Goal: Find specific page/section: Find specific page/section

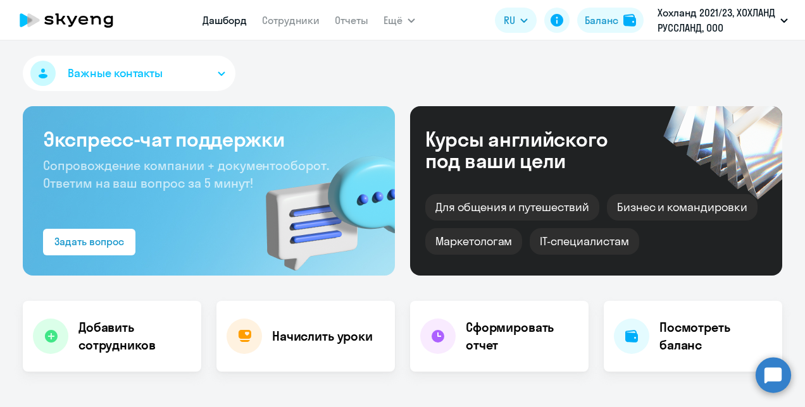
select select "30"
click at [770, 375] on circle at bounding box center [772, 374] width 35 height 35
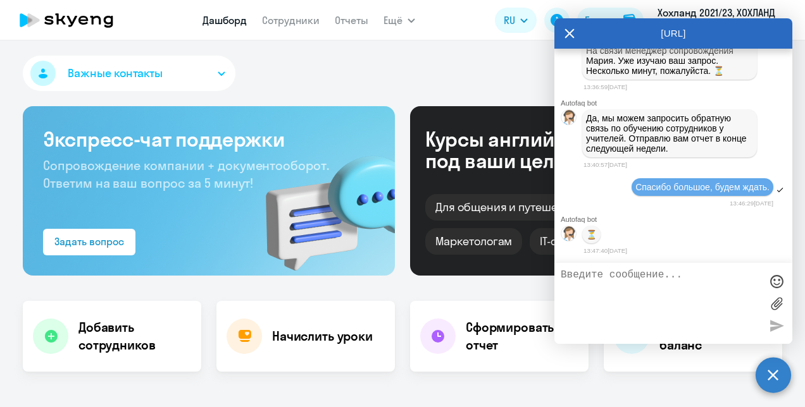
scroll to position [13614, 0]
click at [569, 35] on icon at bounding box center [569, 33] width 10 height 30
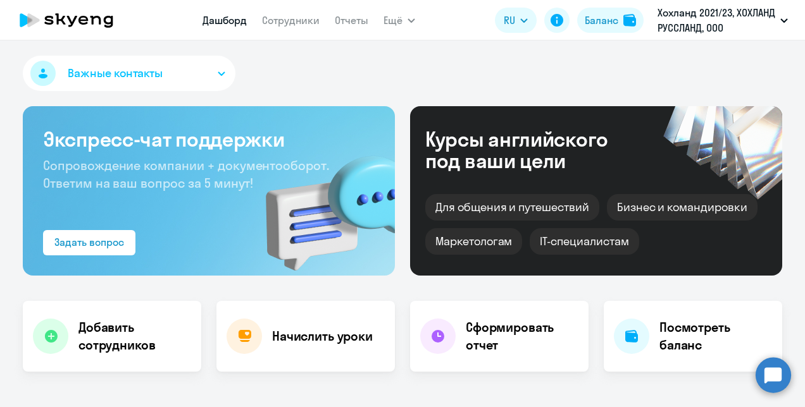
click at [770, 378] on circle at bounding box center [772, 374] width 35 height 35
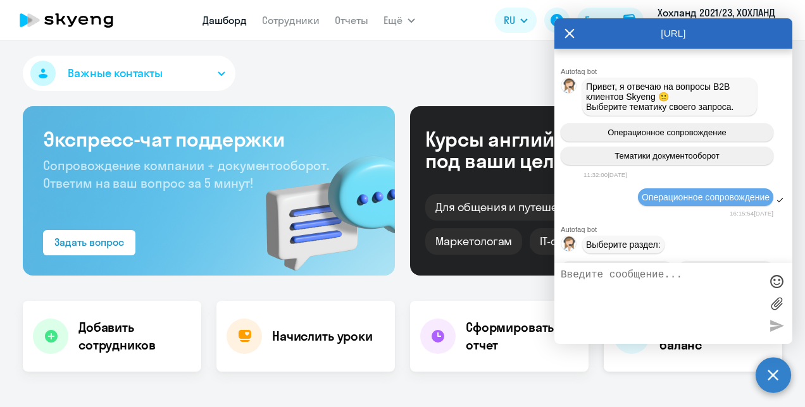
scroll to position [13614, 0]
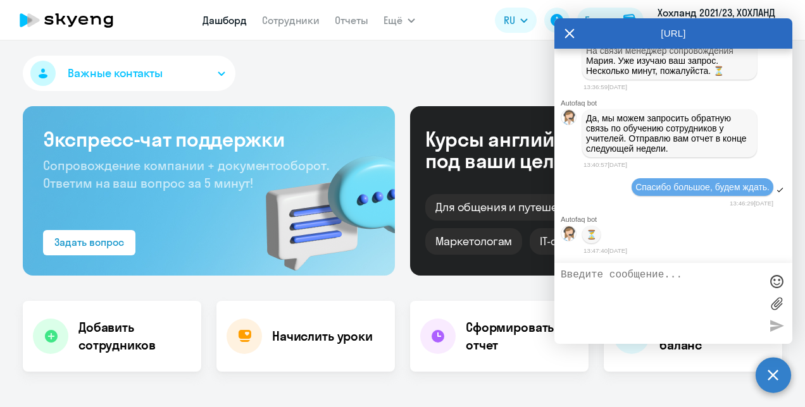
click at [569, 23] on icon at bounding box center [569, 33] width 10 height 30
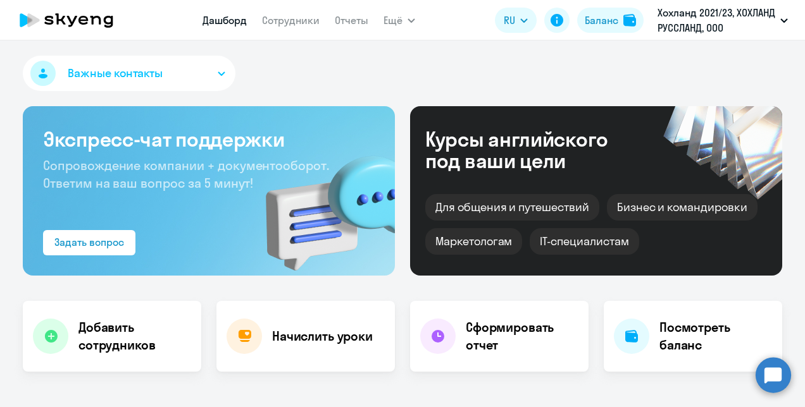
select select "30"
